Goal: Transaction & Acquisition: Register for event/course

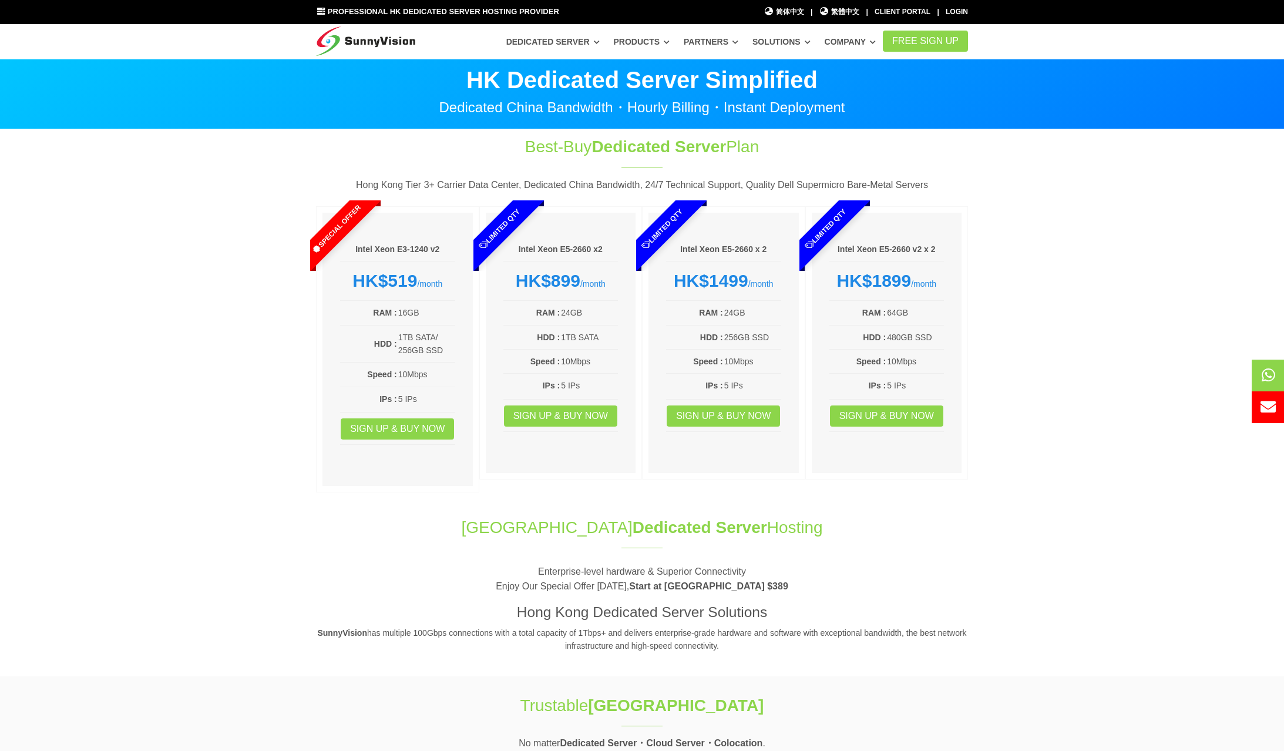
click at [321, 9] on icon at bounding box center [320, 12] width 9 height 8
click at [838, 12] on span "繁體中文" at bounding box center [839, 11] width 41 height 11
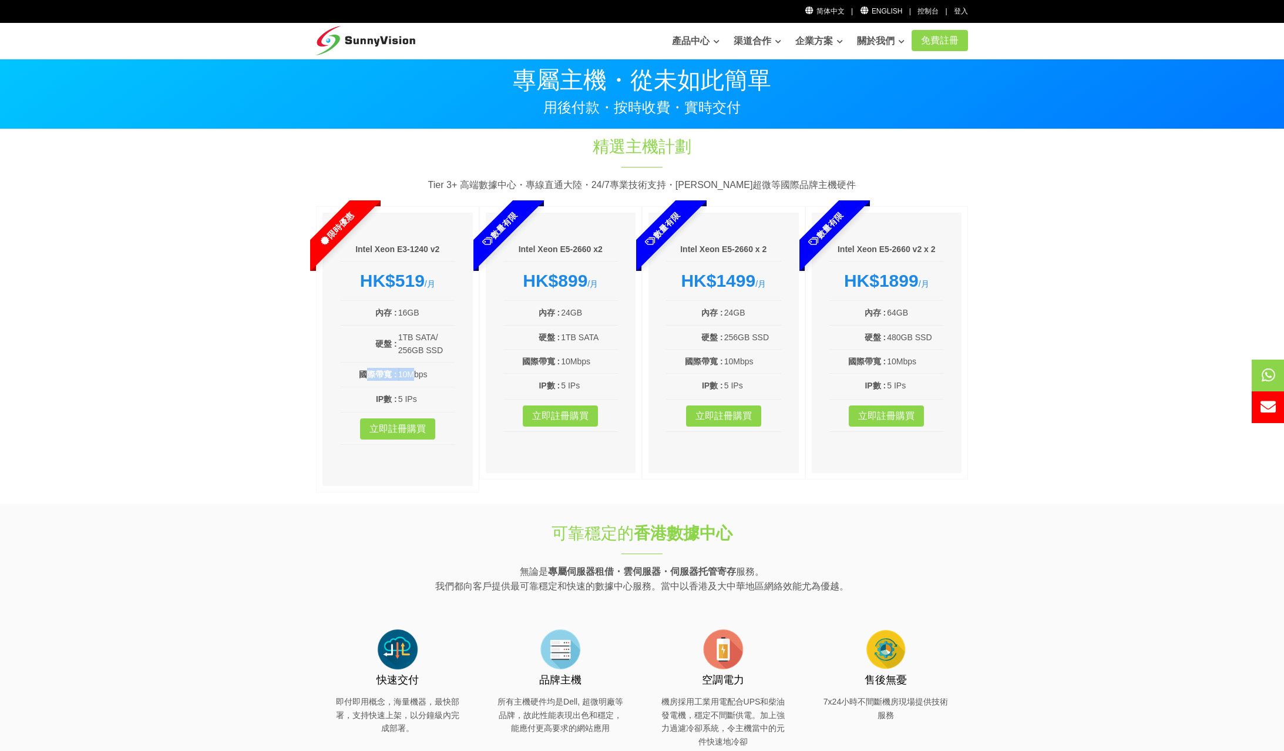
drag, startPoint x: 369, startPoint y: 375, endPoint x: 406, endPoint y: 375, distance: 37.0
click at [406, 375] on tr "國際帶寬 : 10Mbps" at bounding box center [397, 374] width 115 height 14
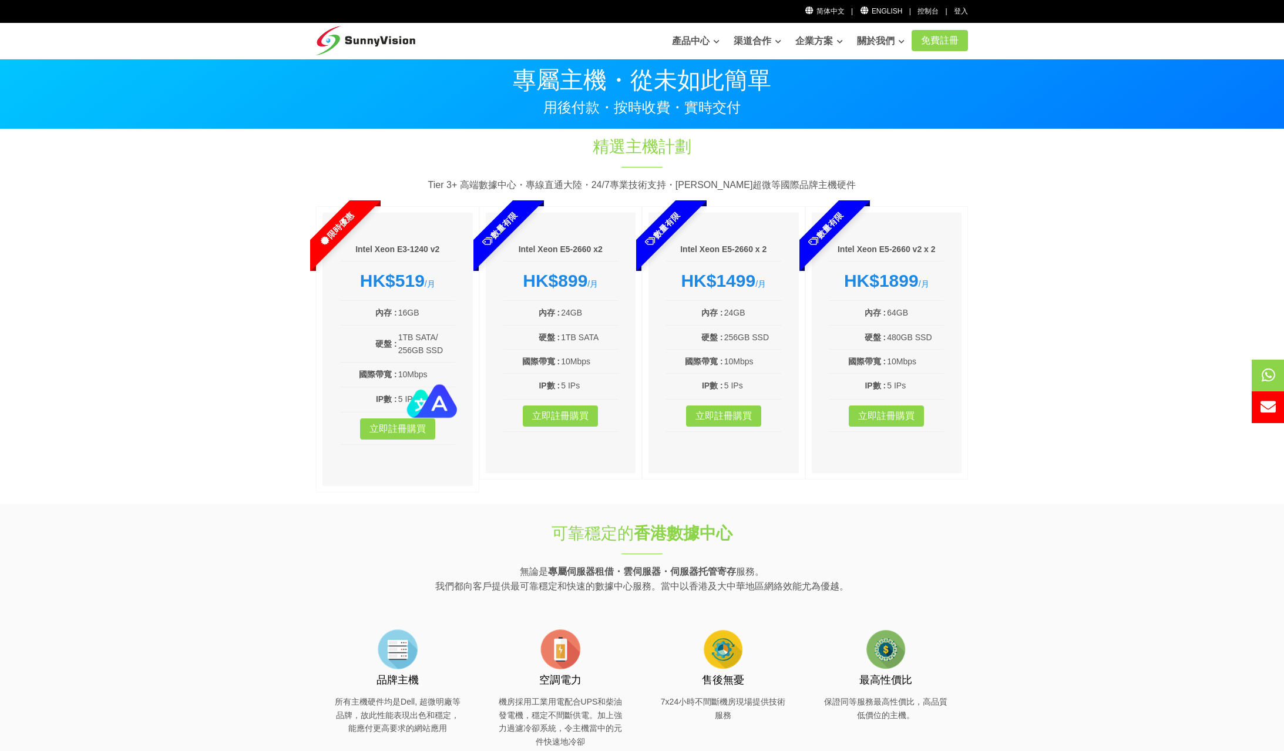
click at [437, 377] on td "10Mbps" at bounding box center [427, 374] width 58 height 14
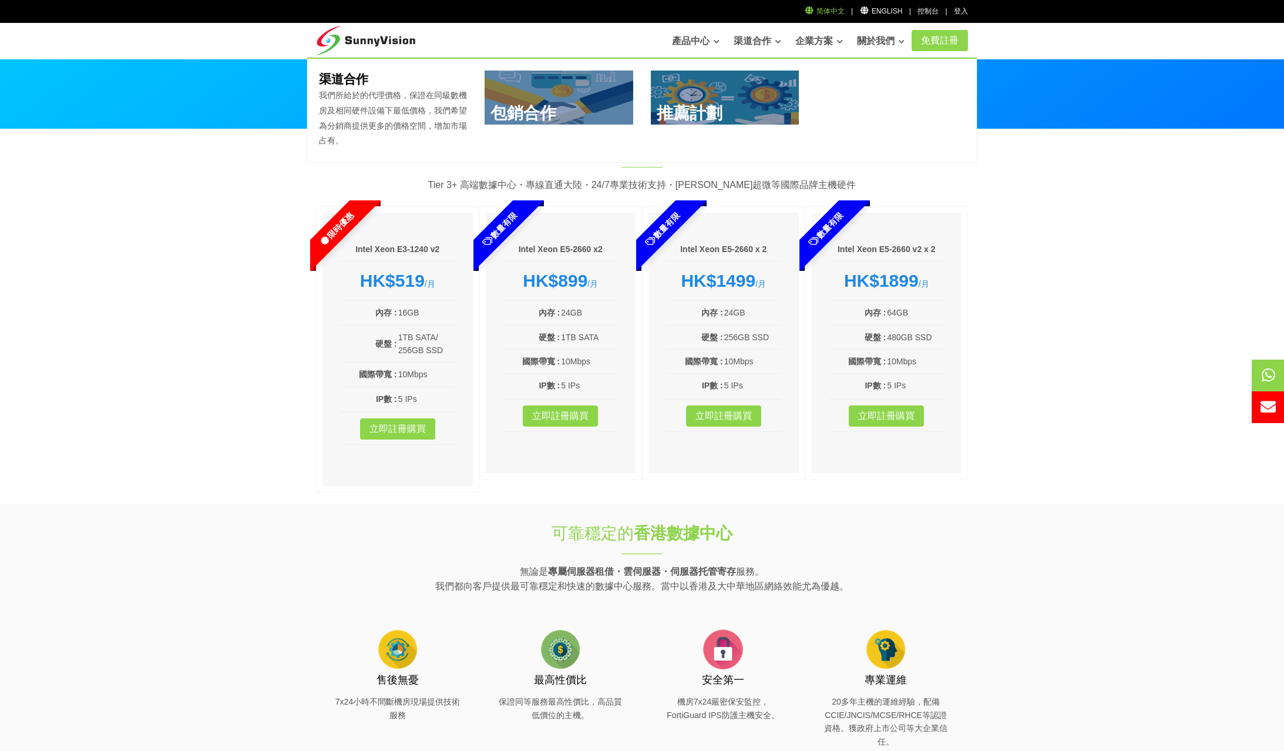
click at [820, 11] on link "简体中文" at bounding box center [824, 11] width 41 height 8
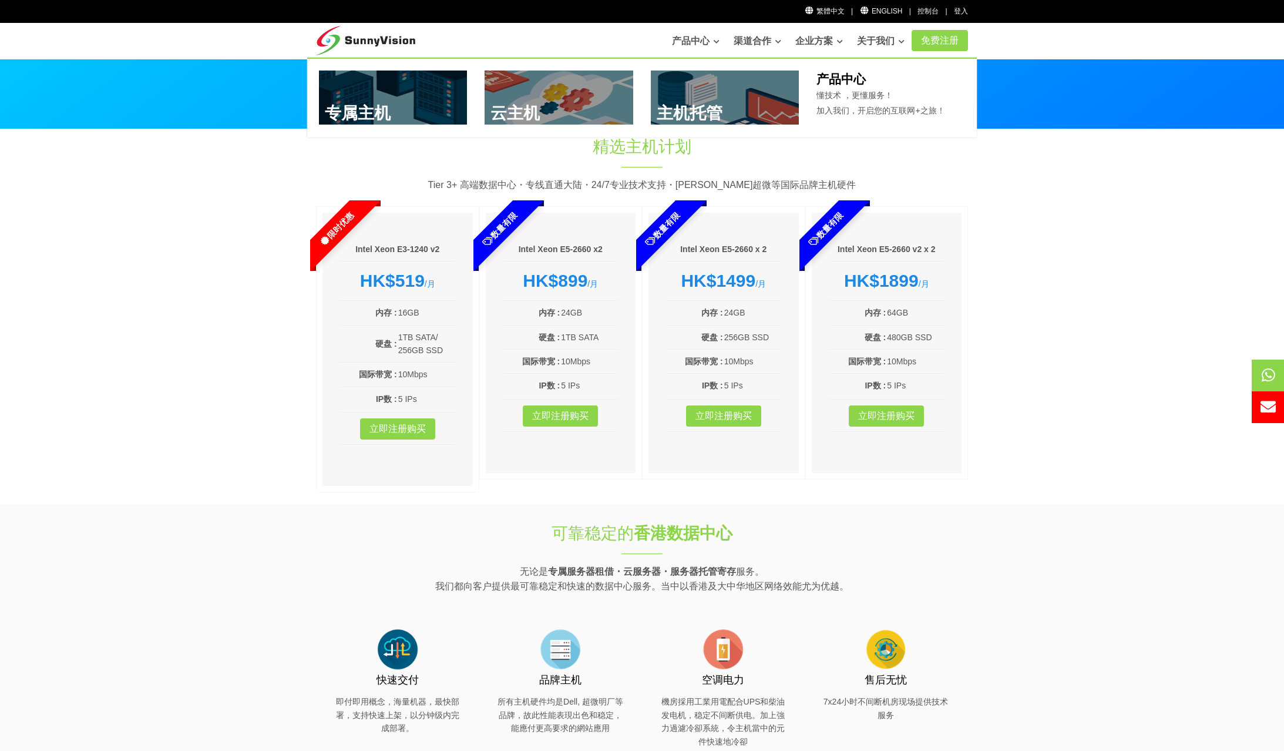
click at [357, 94] on link at bounding box center [393, 97] width 149 height 54
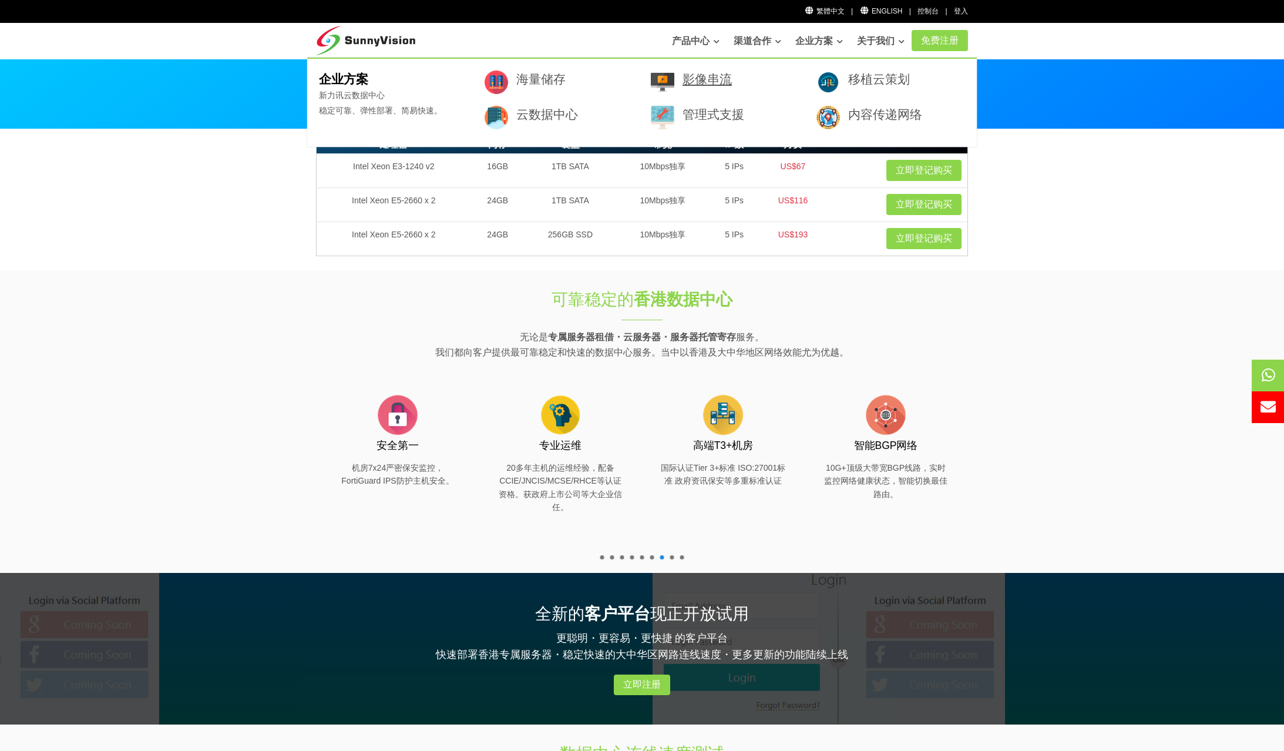
click at [695, 80] on link "影像串流" at bounding box center [707, 79] width 49 height 14
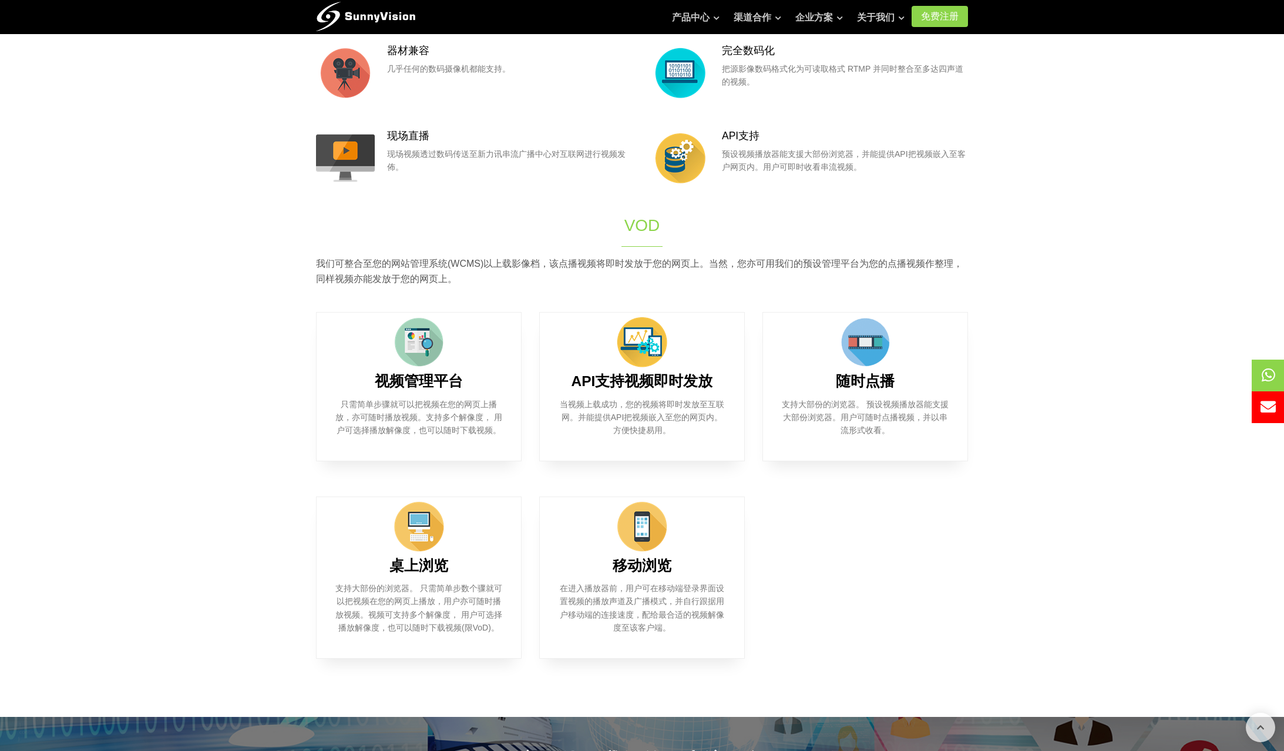
scroll to position [352, 0]
drag, startPoint x: 389, startPoint y: 411, endPoint x: 439, endPoint y: 411, distance: 49.9
click at [439, 411] on p "只需简单步骤就可以把视频在您的网页上播放，亦可随时播放视频。支持多个解像度， 用户可选择播放解像度，也可以随时下载视频。" at bounding box center [418, 416] width 169 height 39
click at [477, 406] on p "只需简单步骤就可以把视频在您的网页上播放，亦可随时播放视频。支持多个解像度， 用户可选择播放解像度，也可以随时下载视频。" at bounding box center [418, 416] width 169 height 39
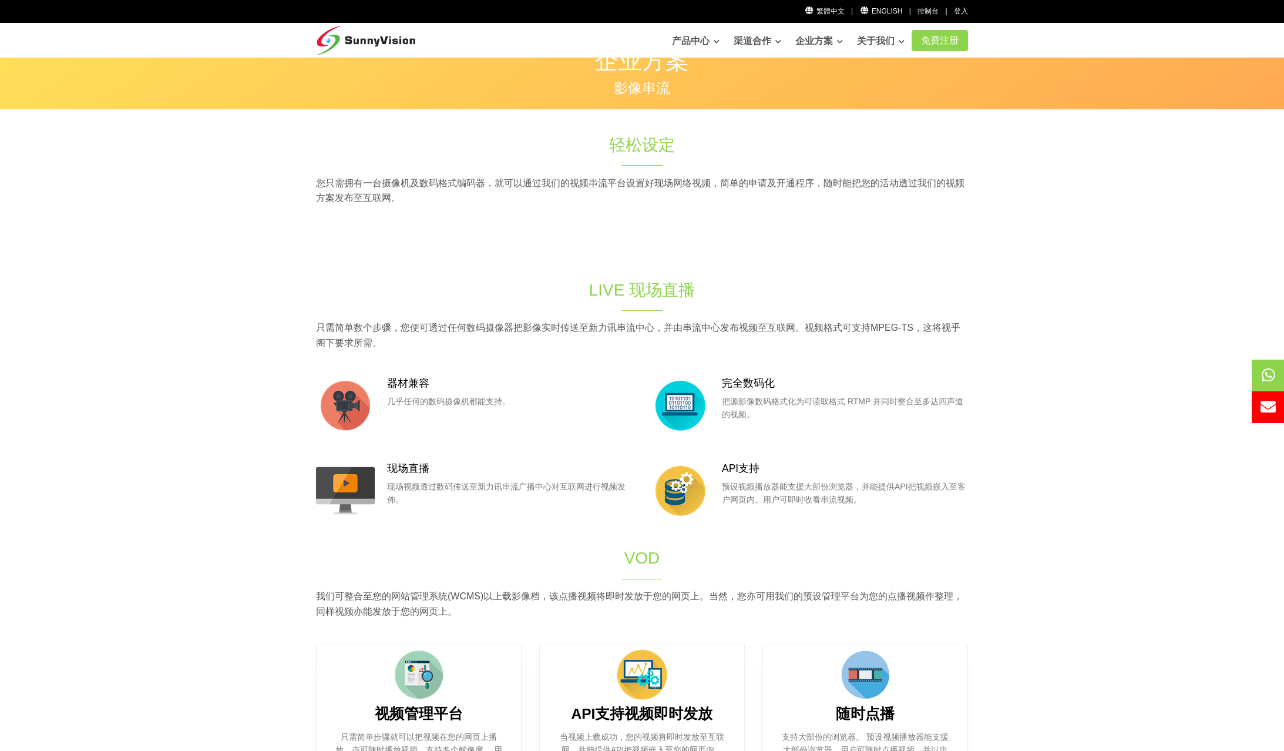
scroll to position [0, 0]
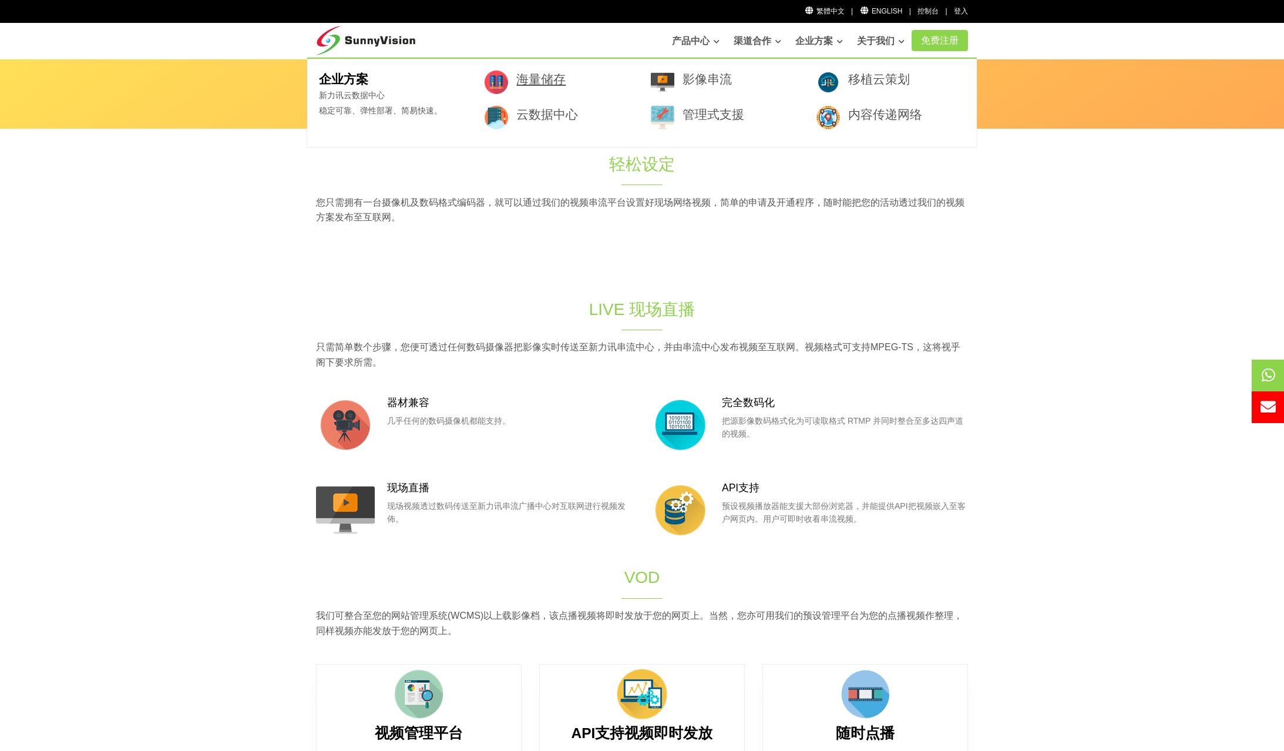
click at [541, 80] on link "海量储存" at bounding box center [540, 79] width 49 height 14
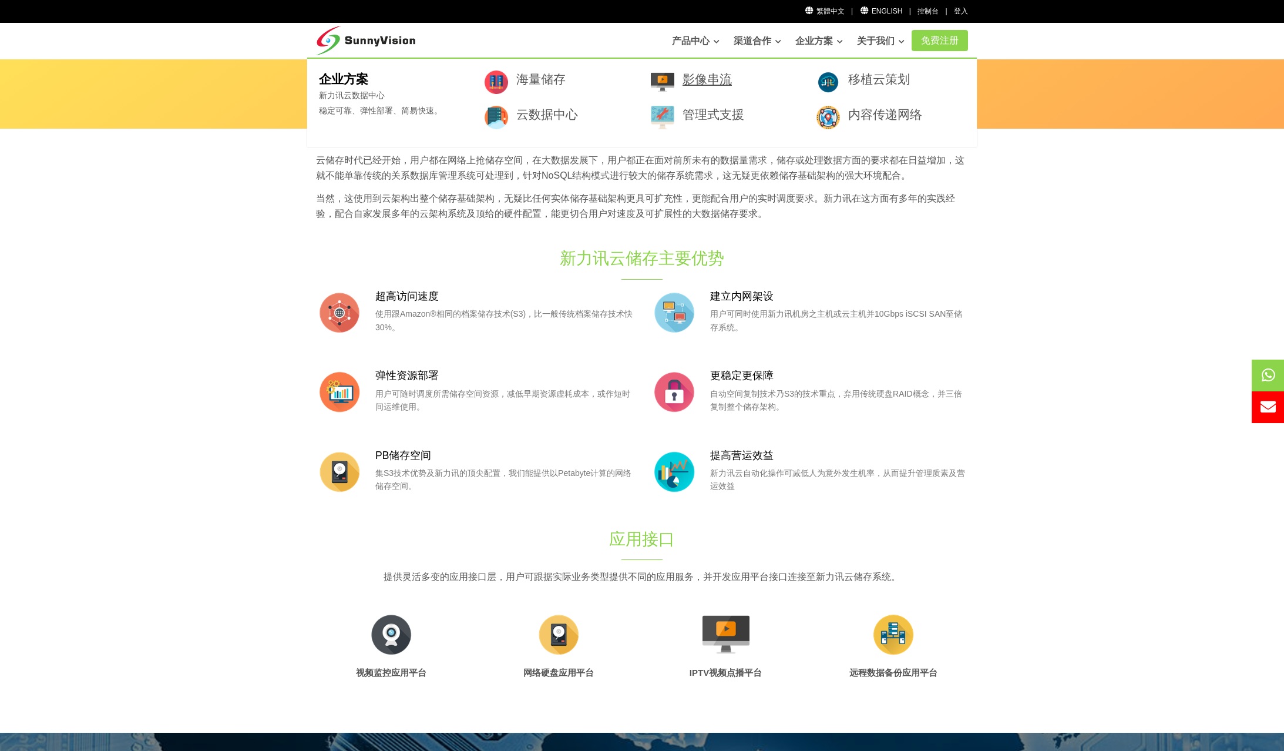
click at [709, 80] on link "影像串流" at bounding box center [707, 79] width 49 height 14
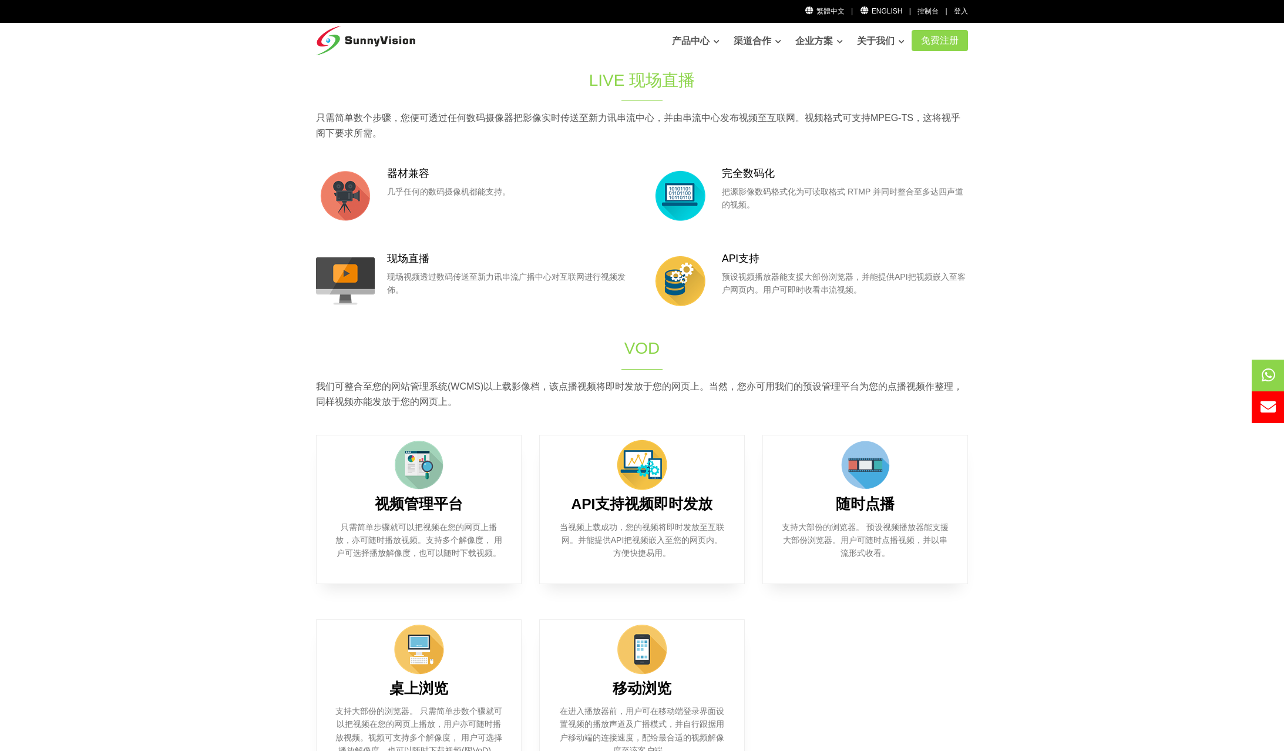
scroll to position [294, 0]
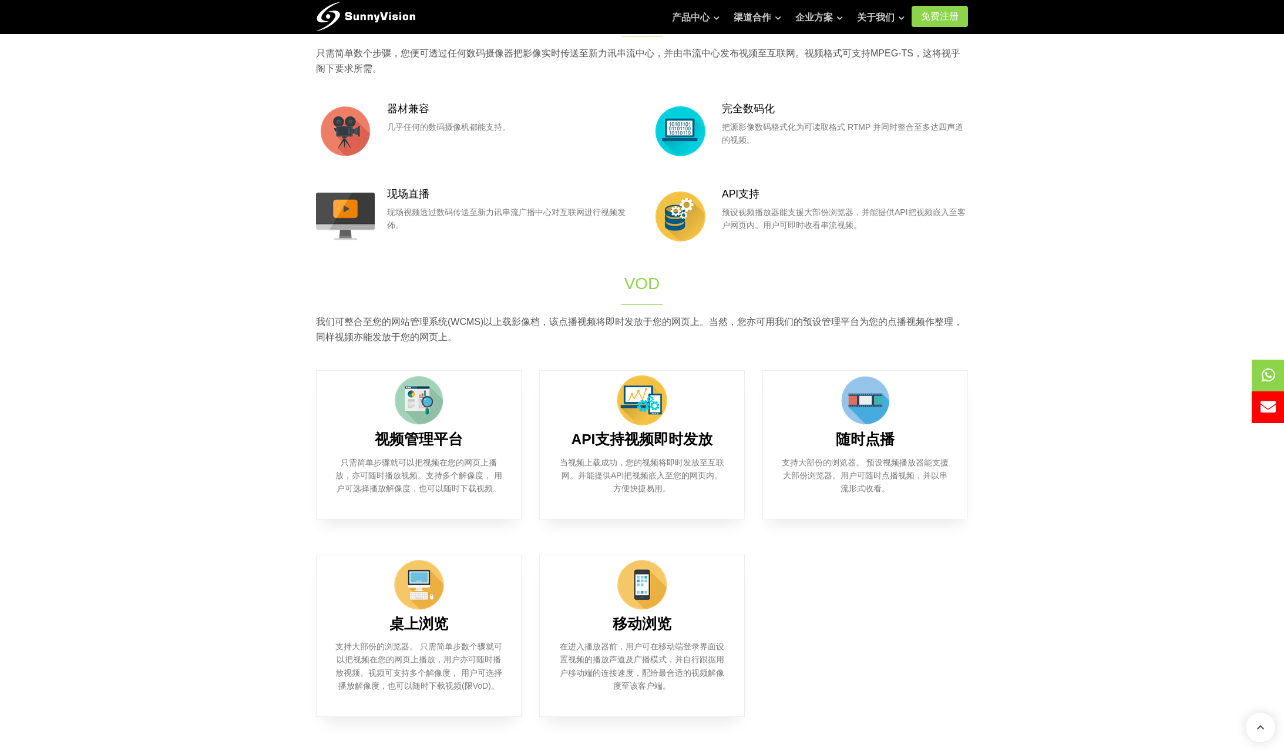
click at [644, 272] on h1 "VOD" at bounding box center [641, 283] width 391 height 23
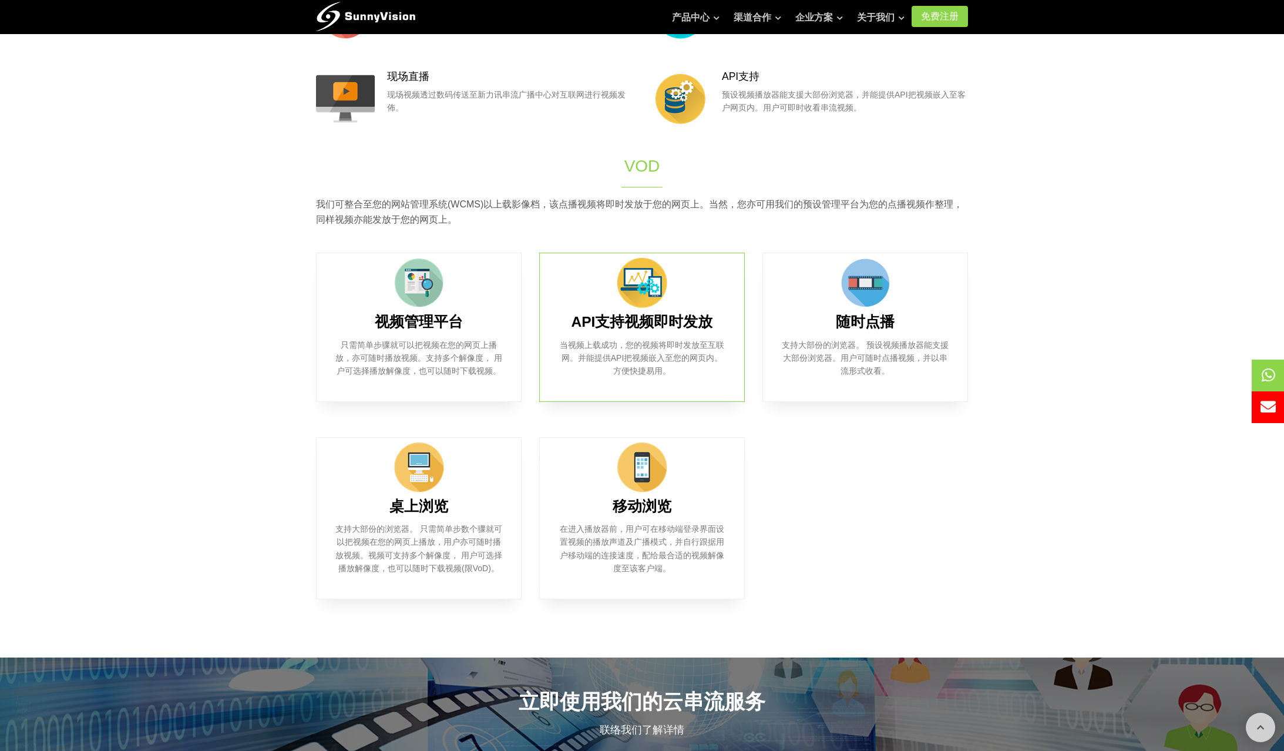
scroll to position [587, 0]
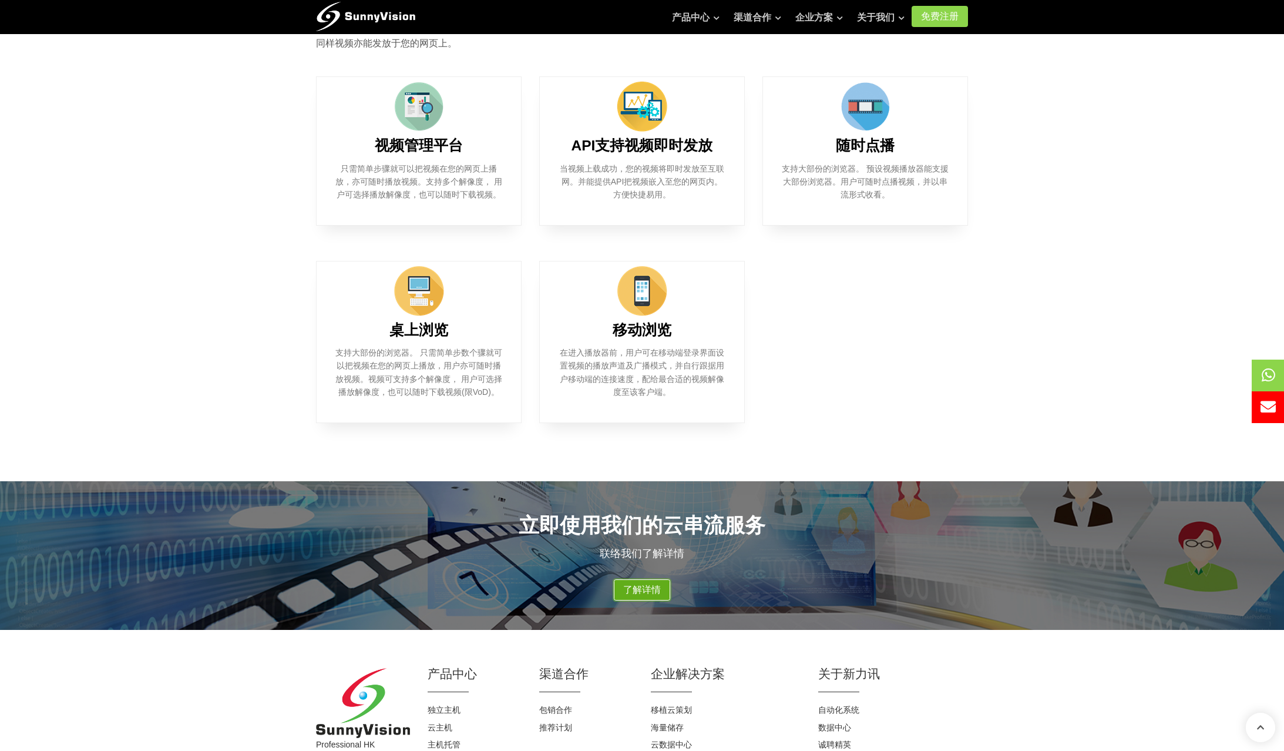
click at [651, 589] on link "了解详情" at bounding box center [642, 589] width 56 height 21
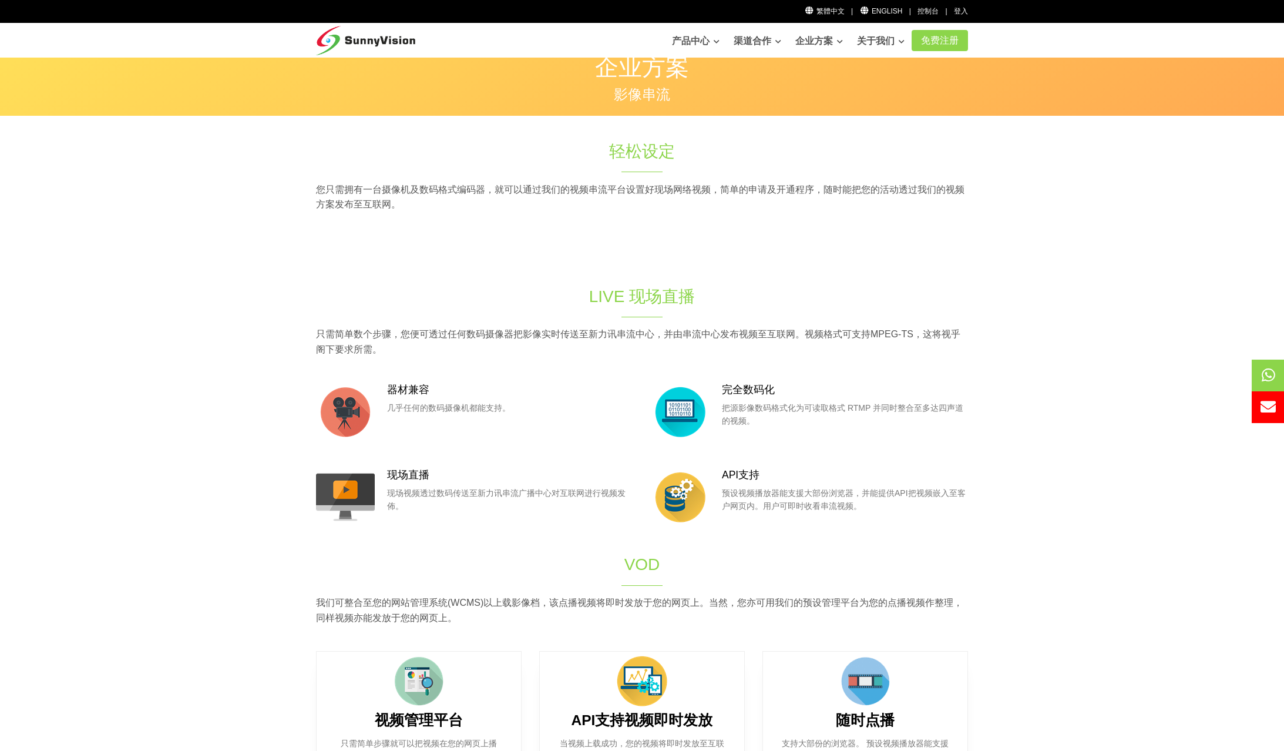
scroll to position [0, 0]
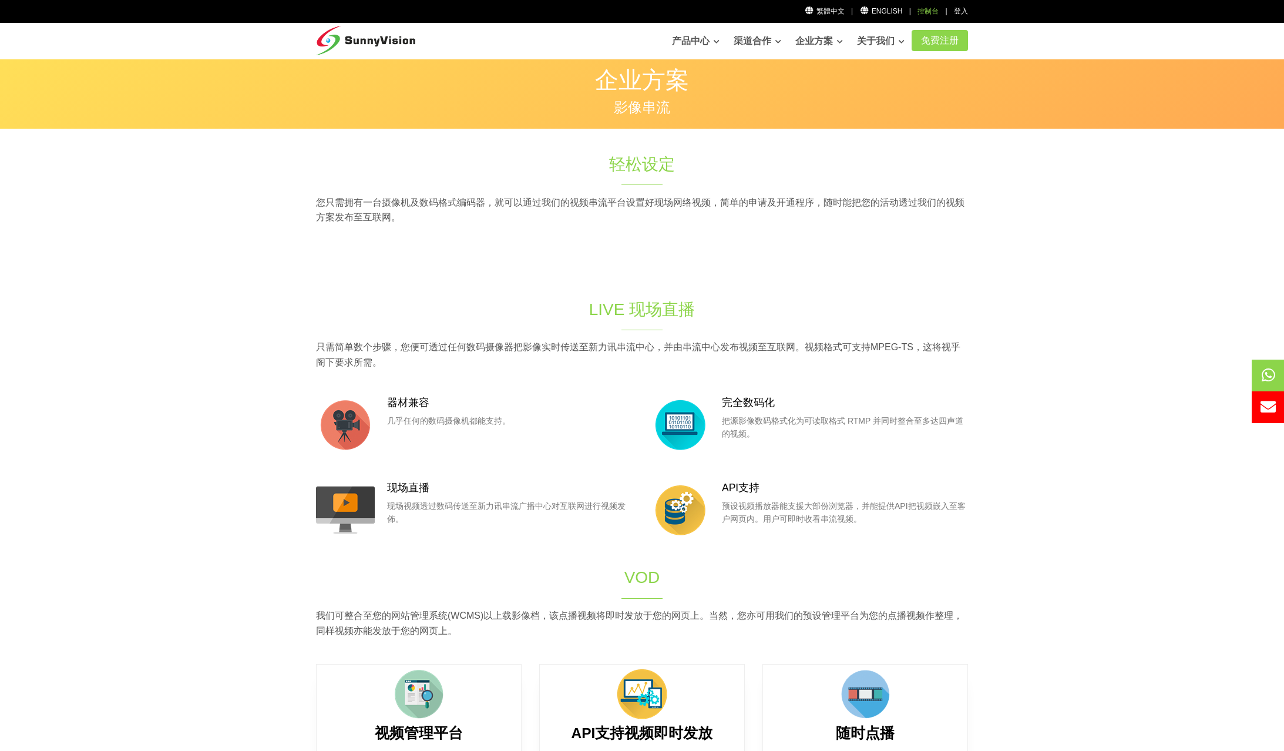
click at [929, 15] on link "控制台" at bounding box center [927, 11] width 21 height 8
click at [935, 39] on link "免费注册" at bounding box center [940, 40] width 56 height 21
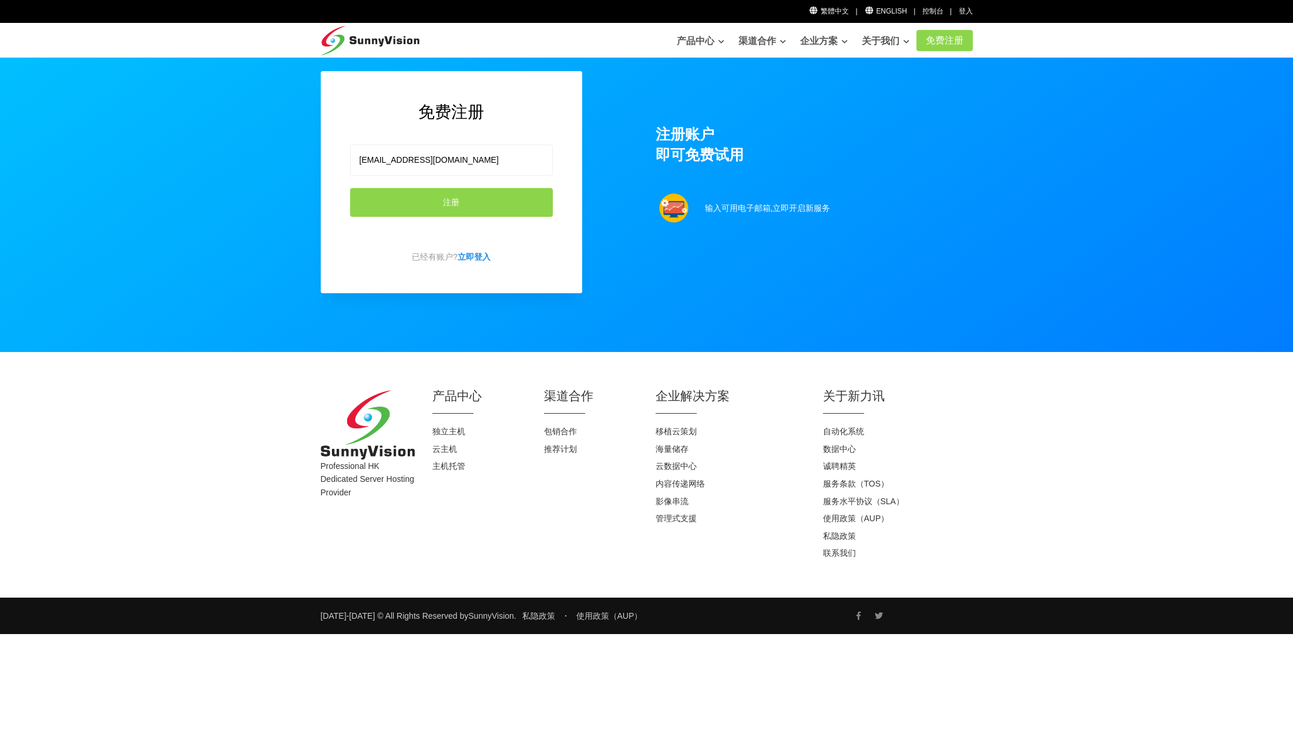
click at [445, 208] on button "注册" at bounding box center [451, 202] width 203 height 29
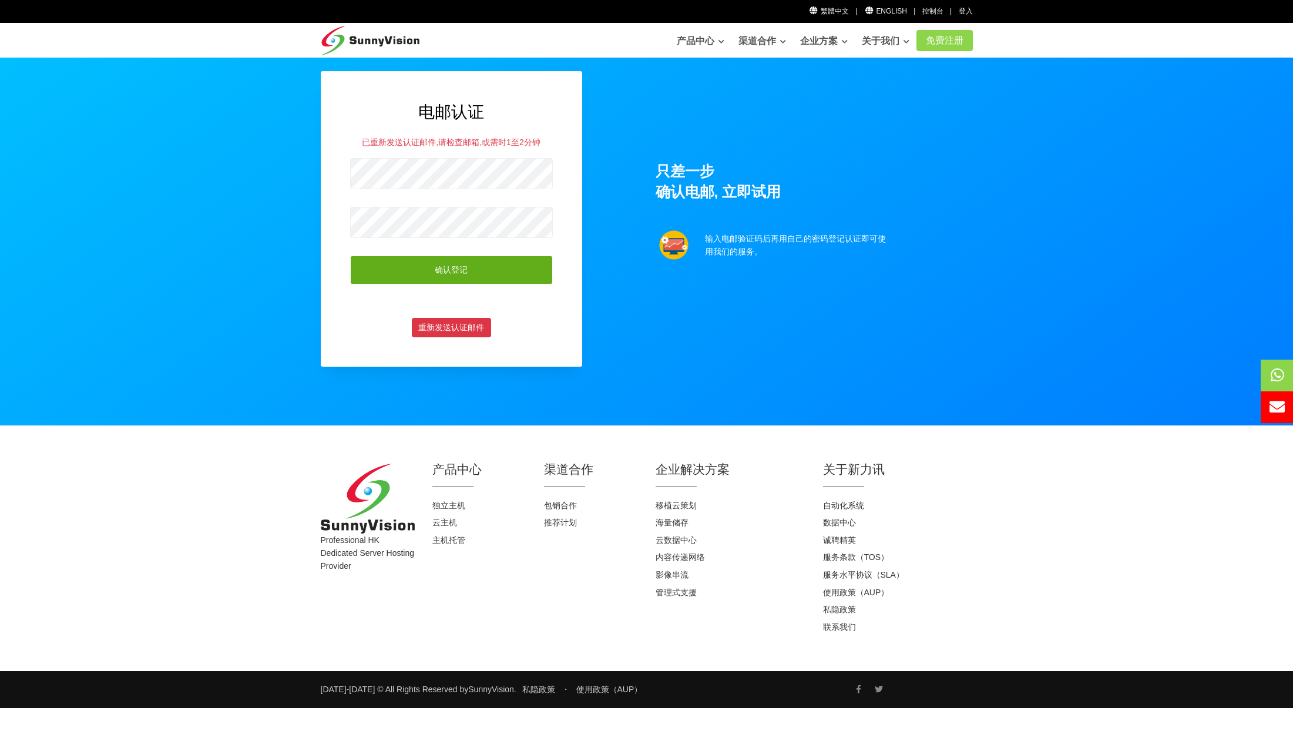
click at [501, 275] on button "确认登记" at bounding box center [451, 270] width 203 height 29
click at [291, 172] on section "电邮认证 验证码错误, 认证失败。 确认登记 重新发送认证邮件 只差一步 确认电邮, 立即试用 输入电邮验证码后再用自己的密码登记认证即可使用我们的服务。" at bounding box center [646, 212] width 1293 height 425
click at [265, 206] on section "电邮认证 验证码错误, 认证失败。 确认登记 重新发送认证邮件 只差一步 确认电邮, 立即试用 输入电邮验证码后再用自己的密码登记认证即可使用我们的服务。" at bounding box center [646, 212] width 1293 height 425
click at [523, 364] on div "电邮认证 验证码错误, 认证失败。 确认登记 重新发送认证邮件" at bounding box center [451, 218] width 261 height 295
click at [442, 334] on button "重新发送认证邮件" at bounding box center [451, 328] width 79 height 20
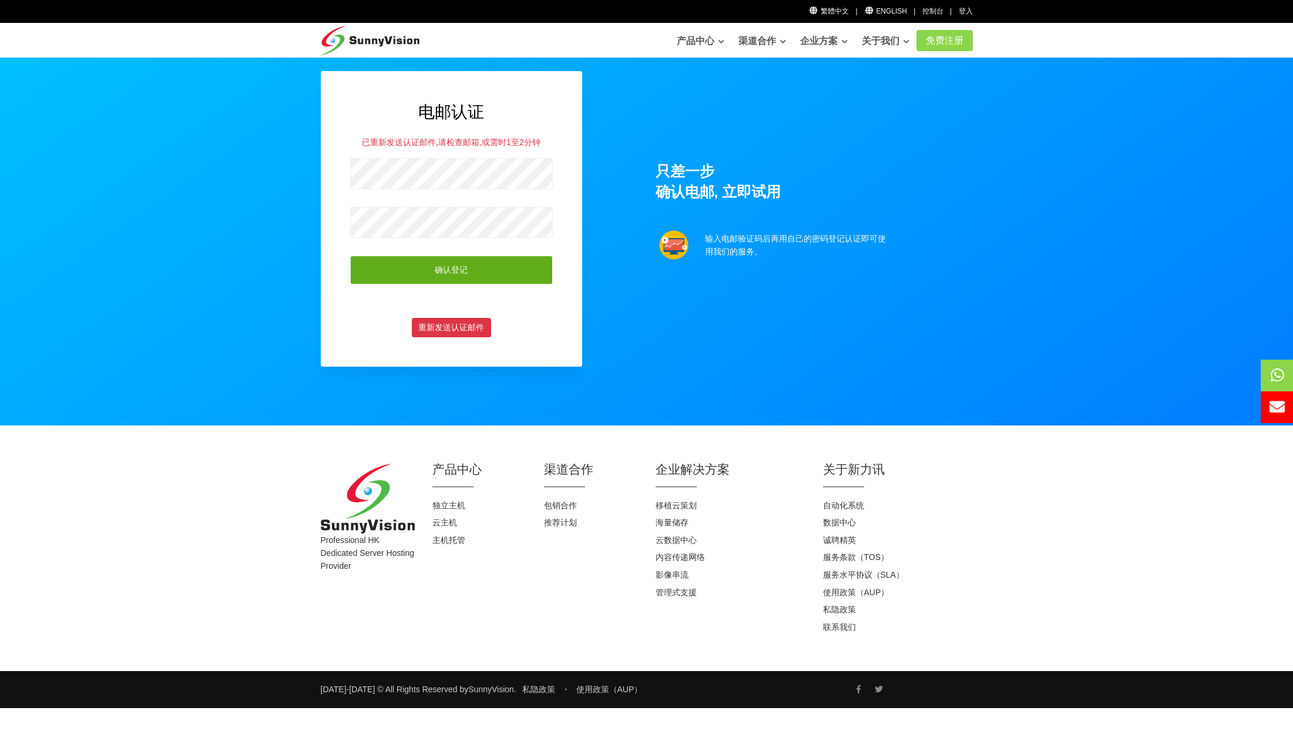
click at [461, 281] on button "确认登记" at bounding box center [451, 270] width 203 height 29
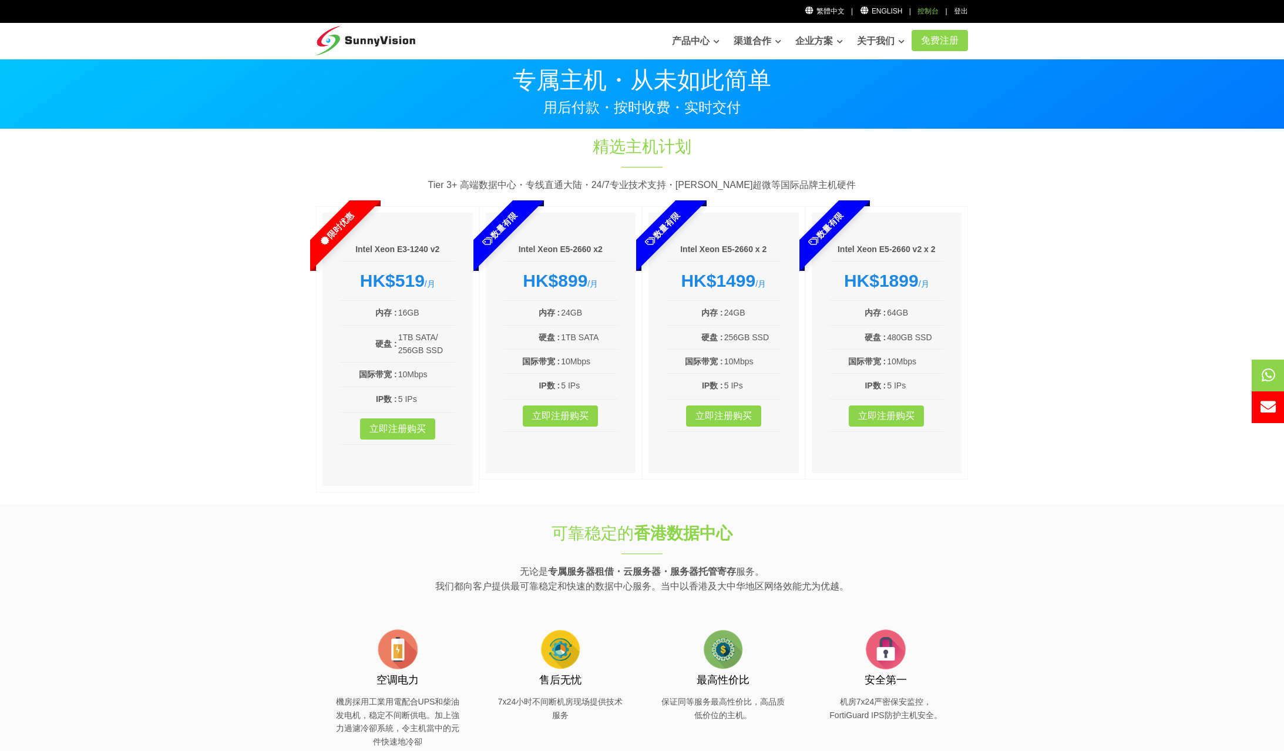
click at [926, 10] on div "控制台" at bounding box center [927, 11] width 21 height 11
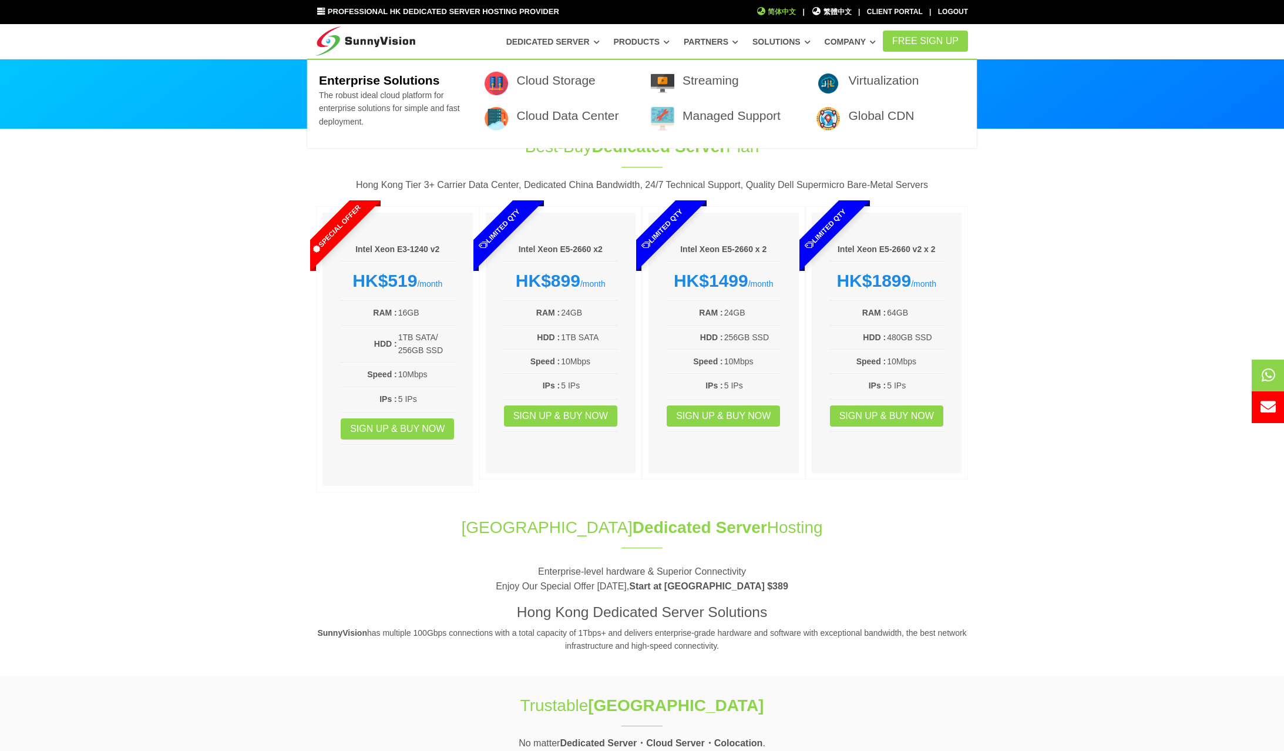
click at [782, 14] on span "简体中文" at bounding box center [776, 11] width 41 height 11
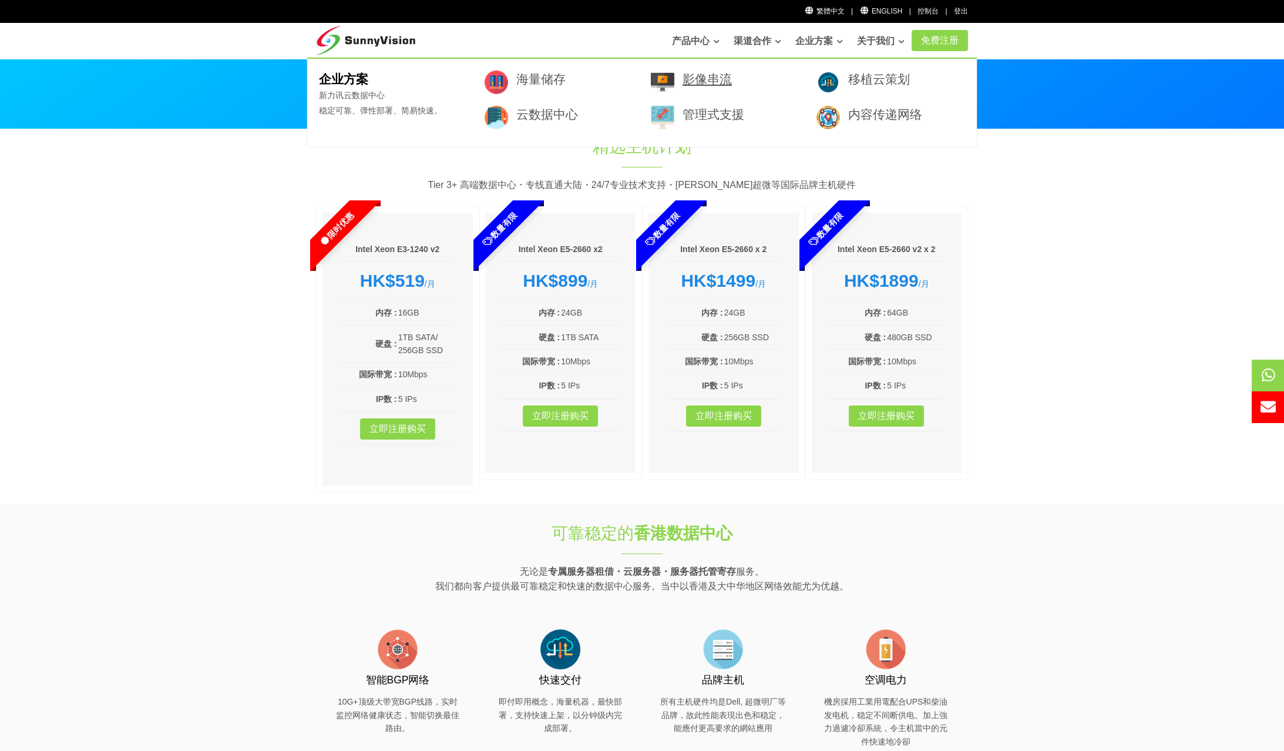
click at [695, 82] on link "影像串流" at bounding box center [707, 79] width 49 height 14
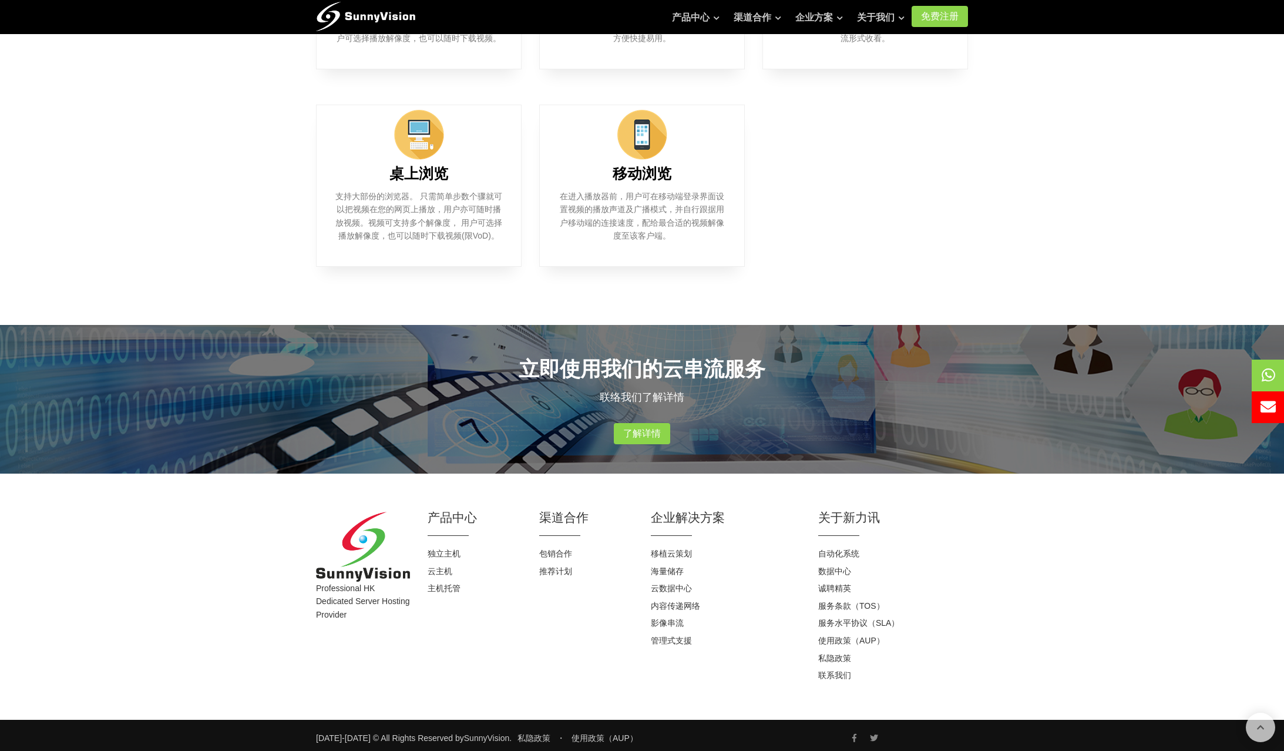
scroll to position [749, 0]
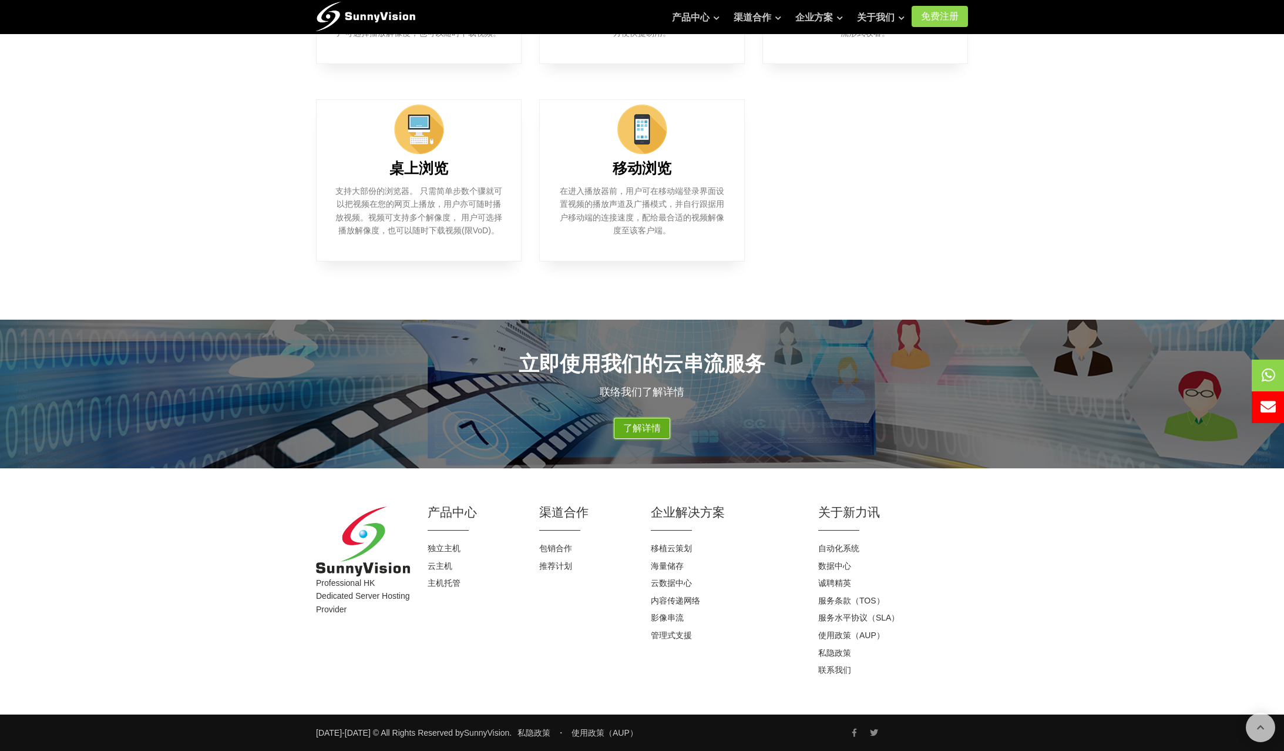
click at [628, 431] on link "了解详情" at bounding box center [642, 428] width 56 height 21
click at [1267, 373] on icon at bounding box center [1263, 374] width 14 height 15
click at [1273, 411] on span at bounding box center [1283, 407] width 74 height 32
click at [676, 614] on link "影像串流" at bounding box center [667, 617] width 33 height 9
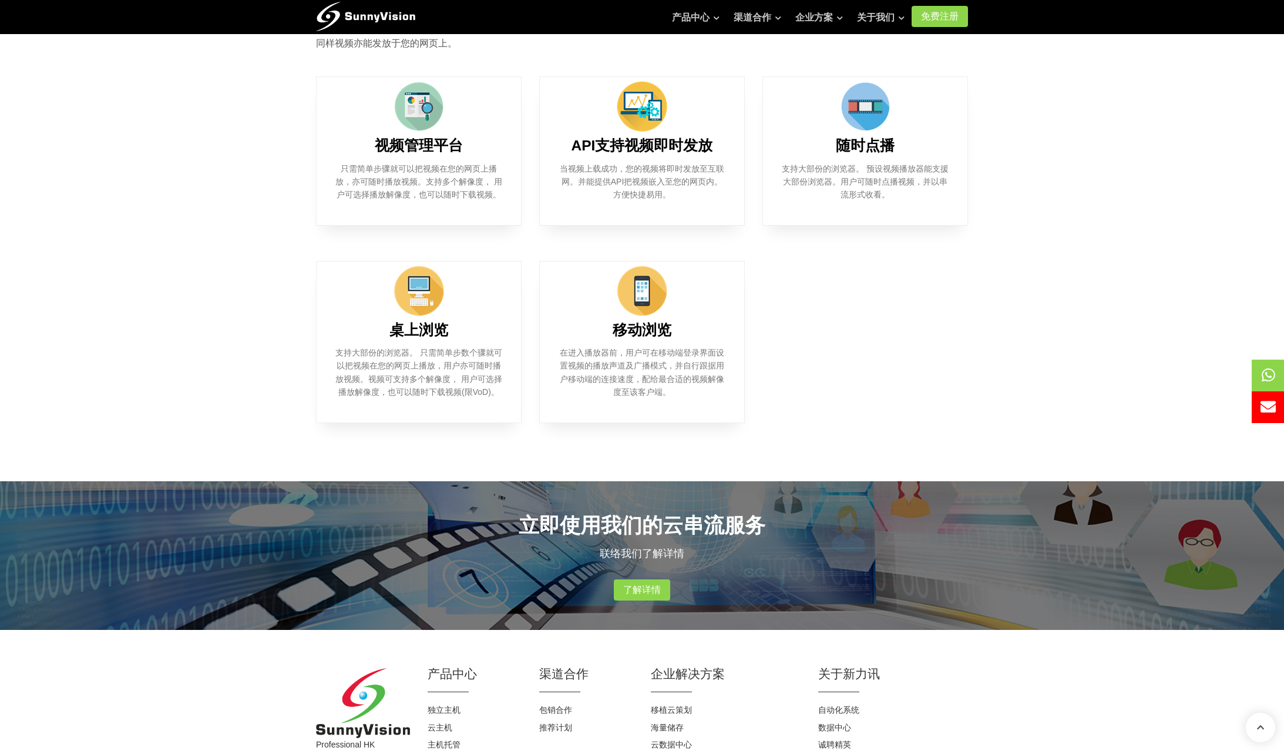
scroll to position [646, 0]
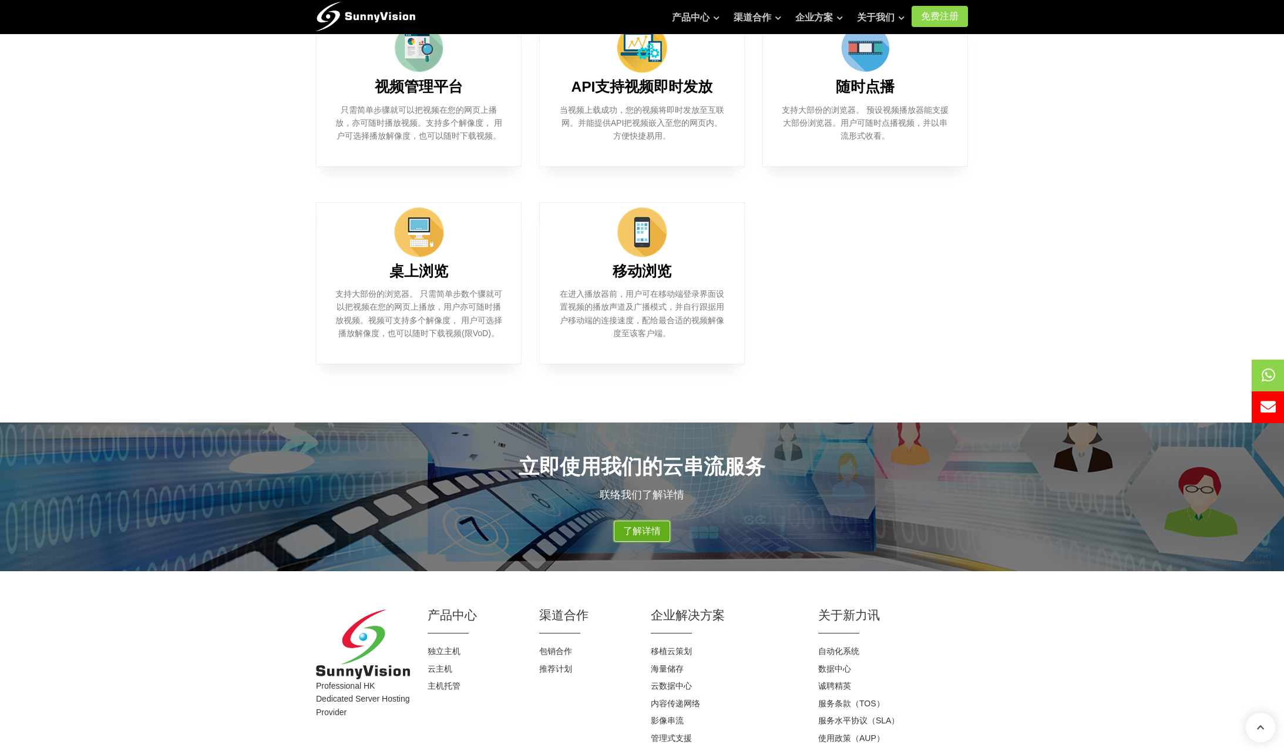
click at [646, 536] on link "了解详情" at bounding box center [642, 530] width 56 height 21
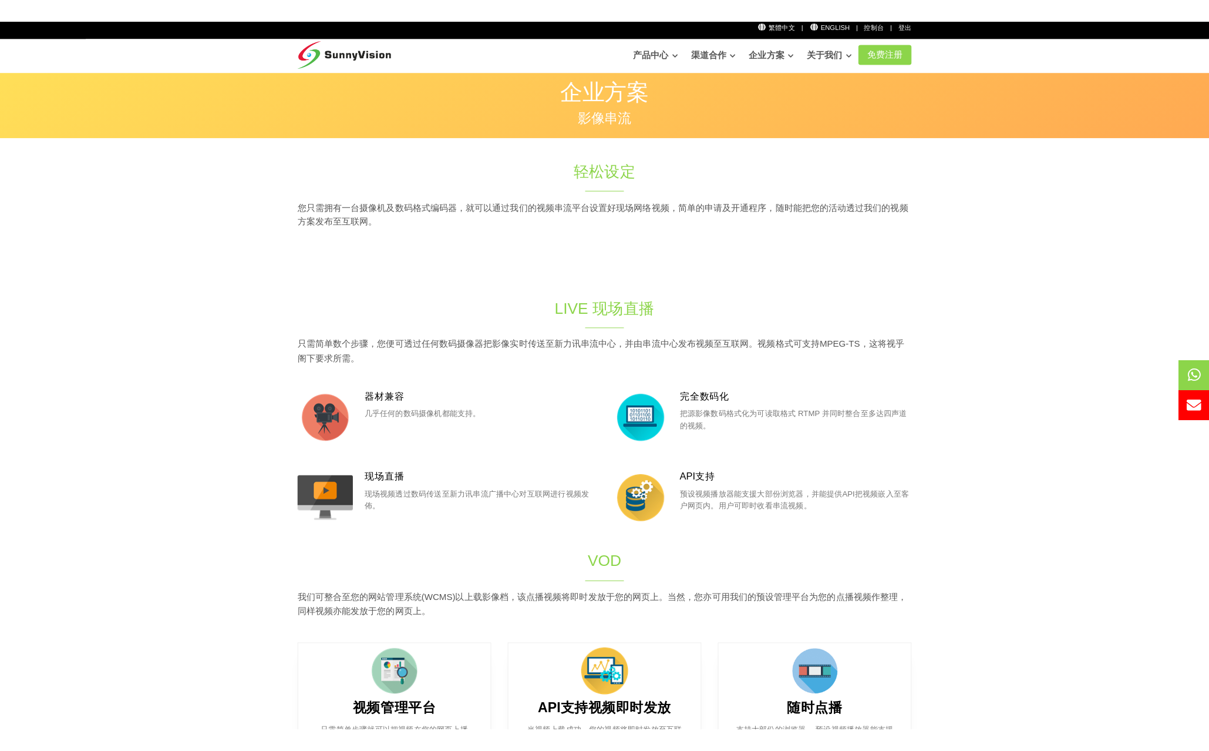
scroll to position [0, 0]
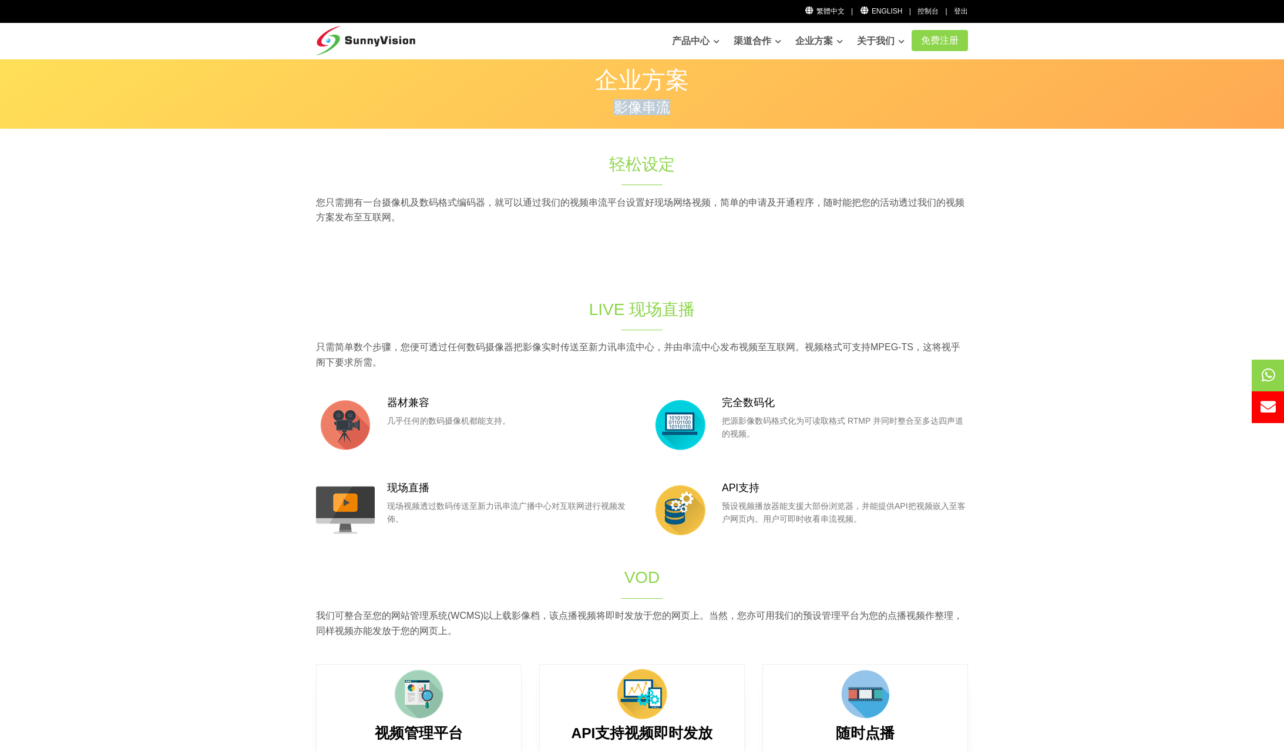
drag, startPoint x: 617, startPoint y: 106, endPoint x: 673, endPoint y: 106, distance: 55.8
click at [673, 106] on p "影像串流" at bounding box center [642, 107] width 652 height 14
copy p "影像串流"
click at [762, 85] on p "企业方案" at bounding box center [642, 79] width 652 height 23
